Goal: Transaction & Acquisition: Purchase product/service

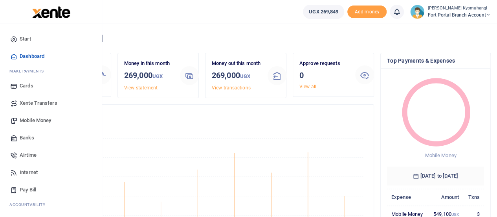
click at [40, 119] on span "Mobile Money" at bounding box center [35, 120] width 31 height 8
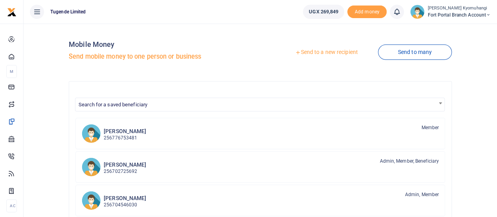
click at [333, 52] on link "Send to a new recipient" at bounding box center [326, 52] width 103 height 14
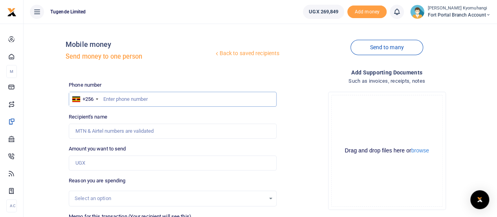
click at [160, 102] on input "text" at bounding box center [173, 99] width 208 height 15
type input "0779426025"
type input "Achilles Kasangaki"
type input "0779426025"
click at [103, 163] on input "Amount you want to send" at bounding box center [173, 162] width 208 height 15
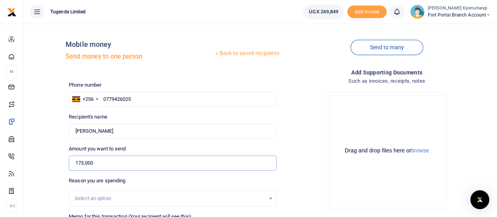
scroll to position [20, 0]
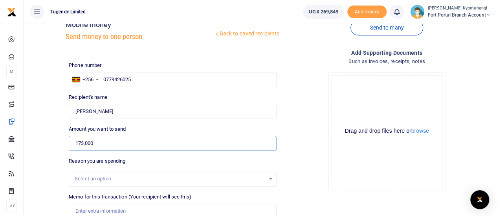
type input "173,000"
click at [108, 79] on input "0779426025" at bounding box center [173, 79] width 208 height 15
click at [106, 79] on input "0779426025" at bounding box center [173, 79] width 208 height 15
type input "779426025"
click at [96, 185] on div "Select an option" at bounding box center [173, 179] width 208 height 16
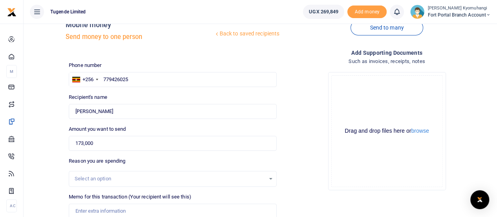
click at [105, 179] on div "Select an option" at bounding box center [170, 179] width 191 height 8
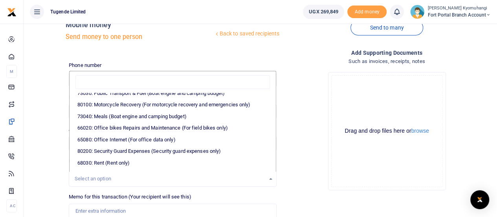
scroll to position [93, 0]
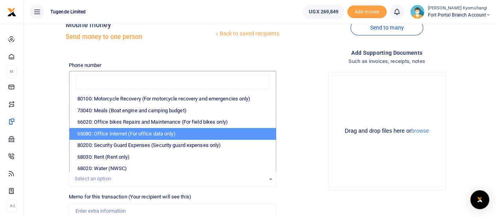
click at [181, 129] on li "65080: Office Internet (For office data only)" at bounding box center [173, 134] width 206 height 12
select select "35"
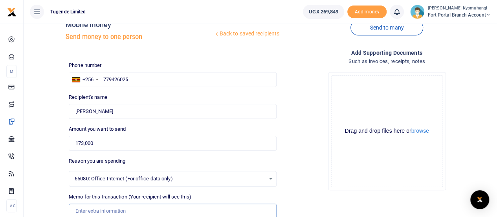
click at [103, 209] on input "Memo for this transaction (Your recipient will see this)" at bounding box center [173, 210] width 208 height 15
paste input "TLUG-016381"
click at [90, 208] on input "TLUG-016381" at bounding box center [173, 210] width 208 height 15
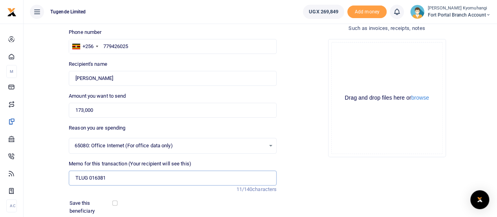
scroll to position [110, 0]
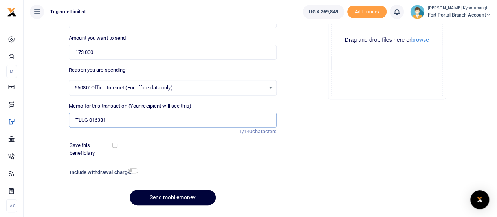
type input "TLUG 016381"
click at [167, 196] on button "Send mobilemoney" at bounding box center [173, 197] width 86 height 15
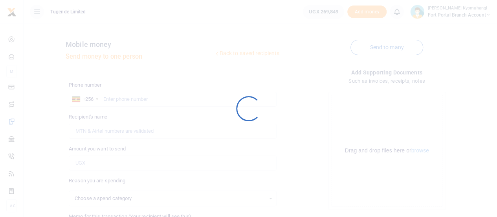
select select
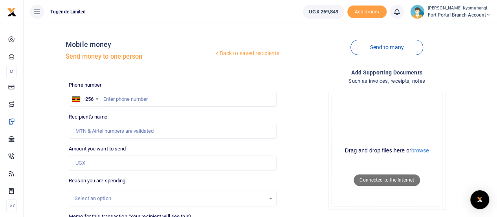
click at [273, 21] on ul "Tugende Limited" at bounding box center [160, 12] width 273 height 24
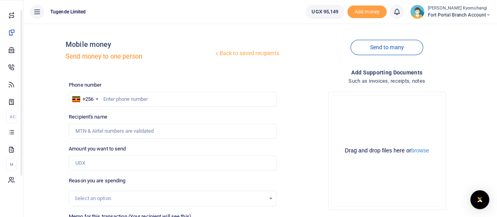
drag, startPoint x: 99, startPoint y: 159, endPoint x: 102, endPoint y: 224, distance: 64.5
click at [102, 216] on html "Start Dashboard M ake Payments Cards Xente Transfers Mobile Money Banks Airtime" at bounding box center [248, 174] width 497 height 348
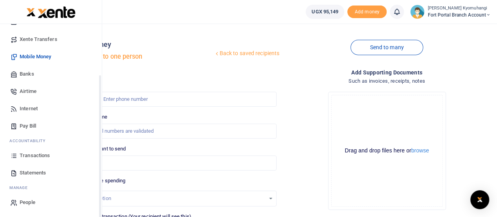
scroll to position [53, 0]
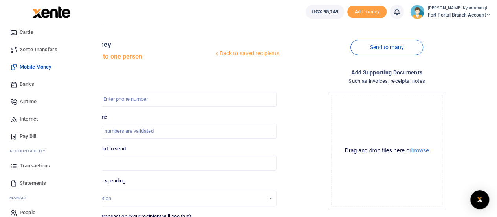
click at [34, 167] on span "Transactions" at bounding box center [35, 166] width 30 height 8
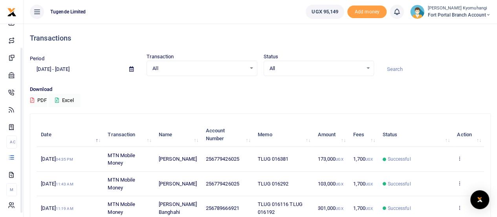
drag, startPoint x: 100, startPoint y: 132, endPoint x: 101, endPoint y: 184, distance: 51.9
click at [101, 184] on body "Start Dashboard M ake Payments Cards Xente Transfers Mobile Money Banks Airtime…" at bounding box center [248, 186] width 497 height 372
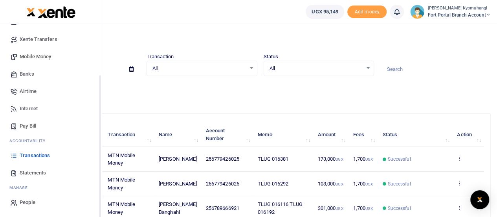
scroll to position [53, 0]
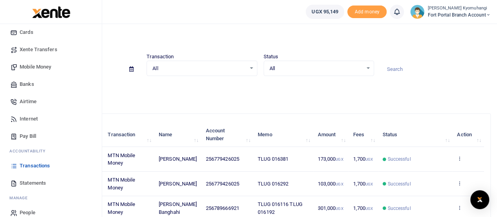
click at [40, 181] on span "Statements" at bounding box center [33, 183] width 26 height 8
